Goal: Transaction & Acquisition: Purchase product/service

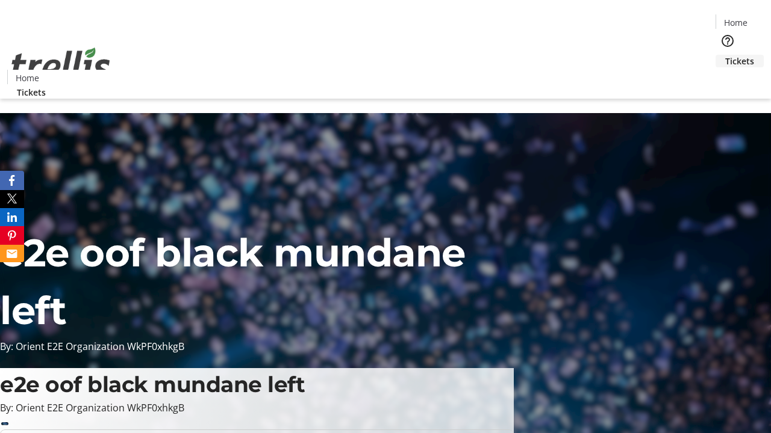
click at [725, 55] on span "Tickets" at bounding box center [739, 61] width 29 height 13
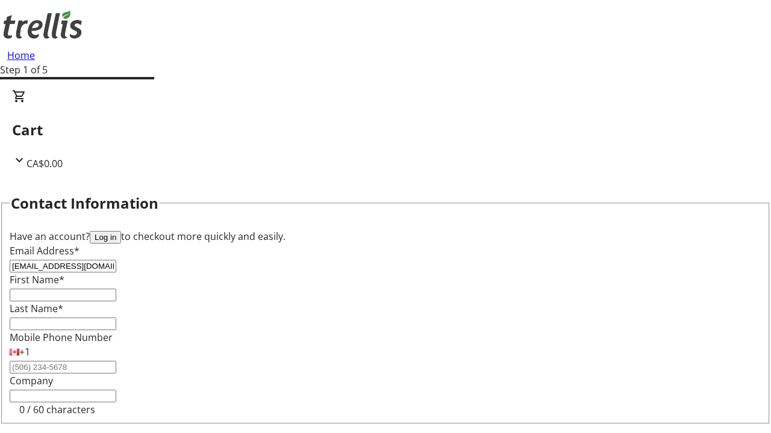
type input "[EMAIL_ADDRESS][DOMAIN_NAME]"
type input "Alene"
type input "[PERSON_NAME]"
